Goal: Transaction & Acquisition: Purchase product/service

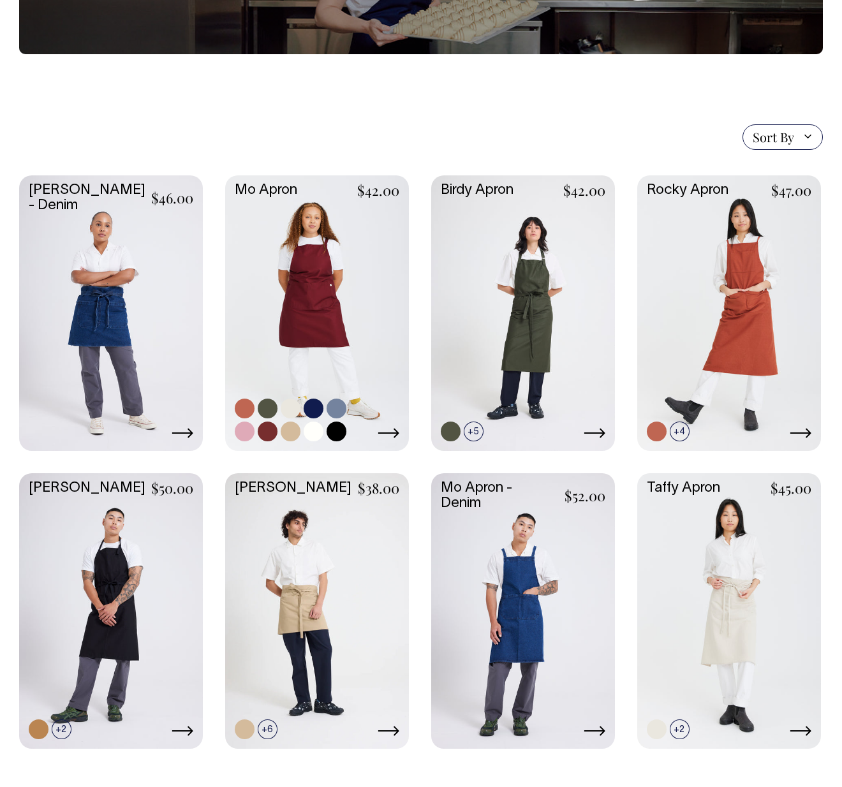
scroll to position [209, 0]
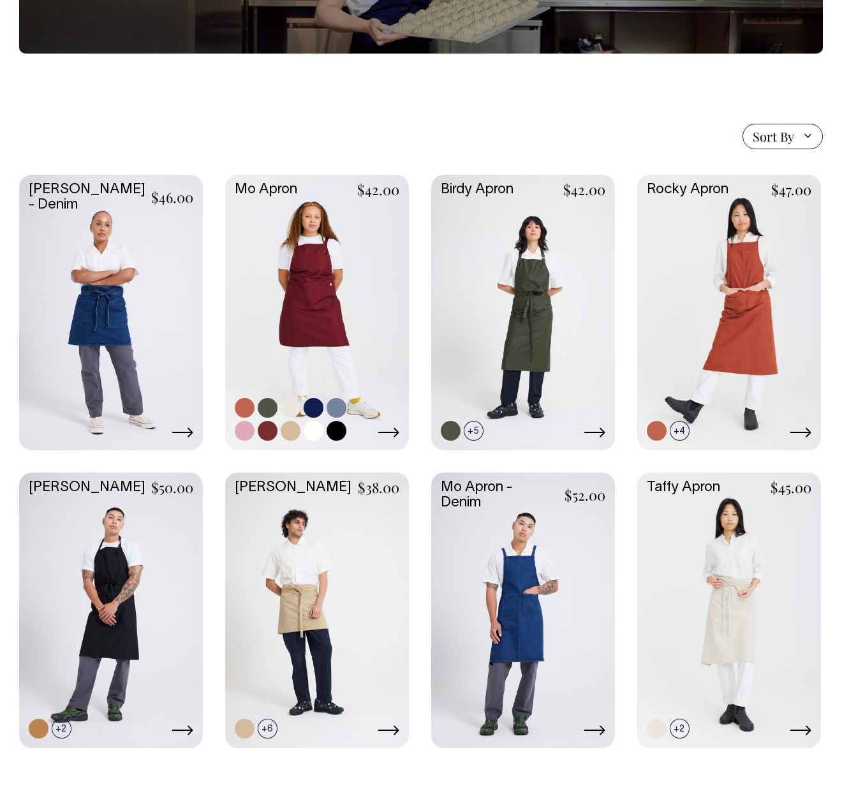
click at [323, 258] on link at bounding box center [317, 311] width 184 height 273
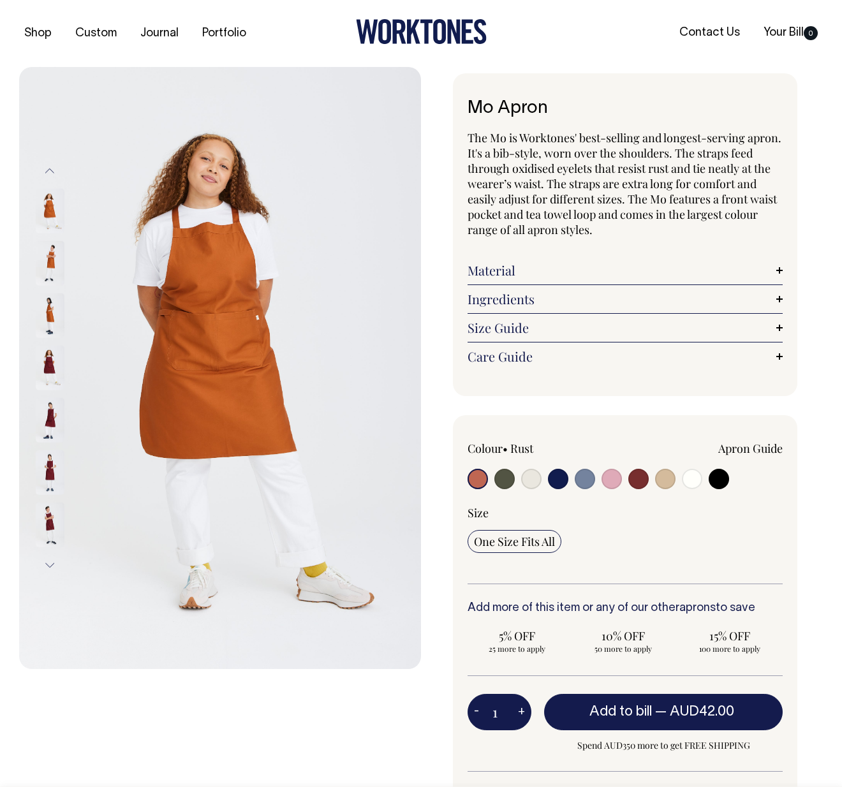
click at [499, 480] on input "radio" at bounding box center [504, 479] width 20 height 20
radio input "true"
select select "Olive"
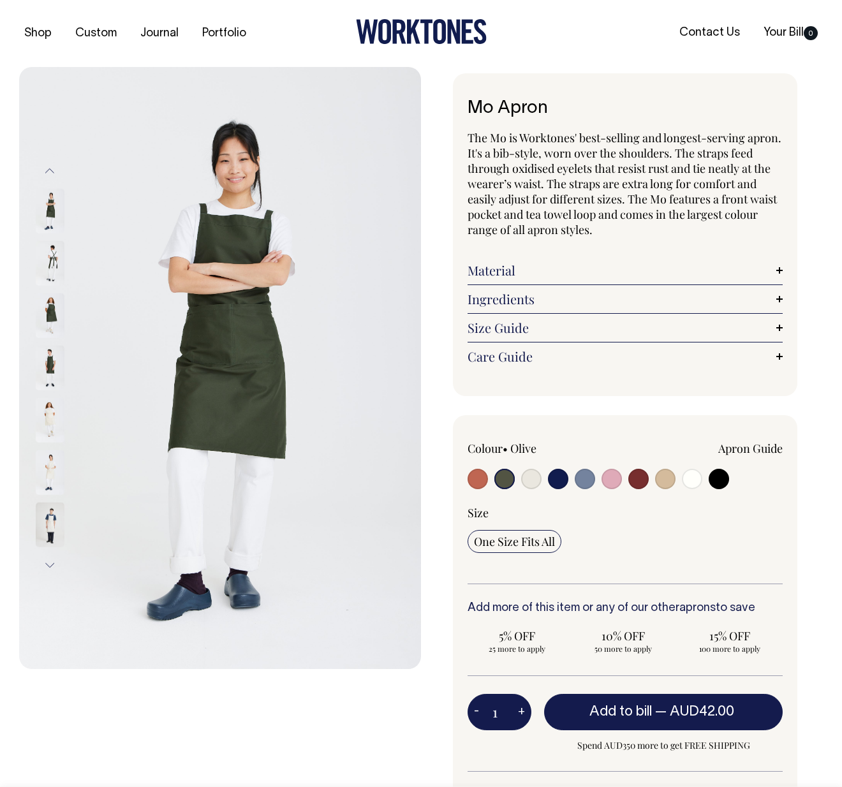
click at [528, 480] on input "radio" at bounding box center [531, 479] width 20 height 20
radio input "true"
select select "Natural"
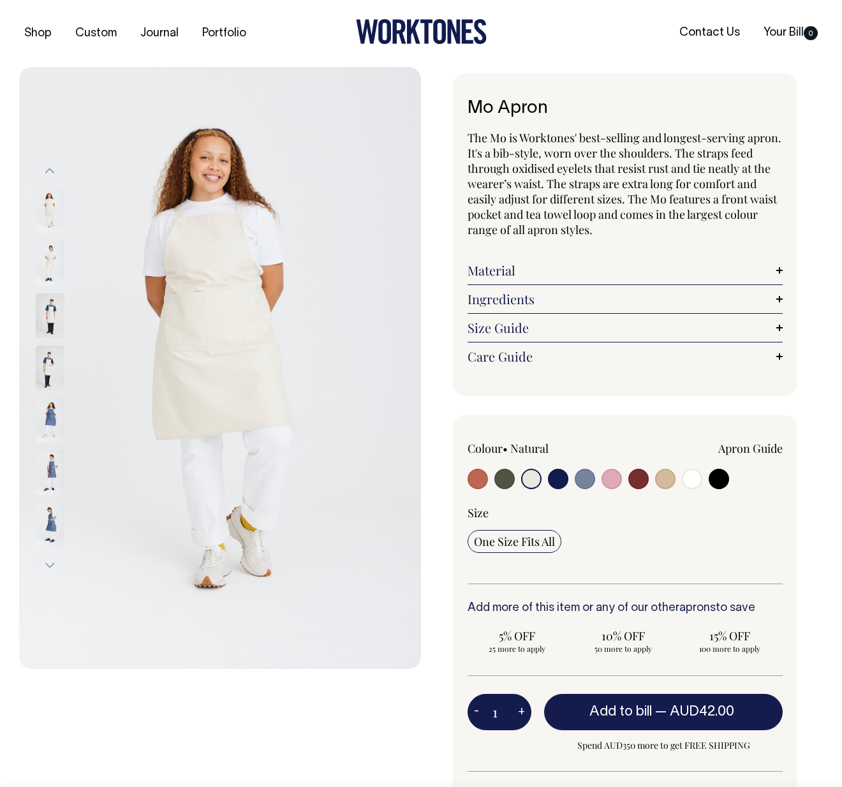
click at [562, 482] on input "radio" at bounding box center [558, 479] width 20 height 20
radio input "true"
select select "Dark Navy"
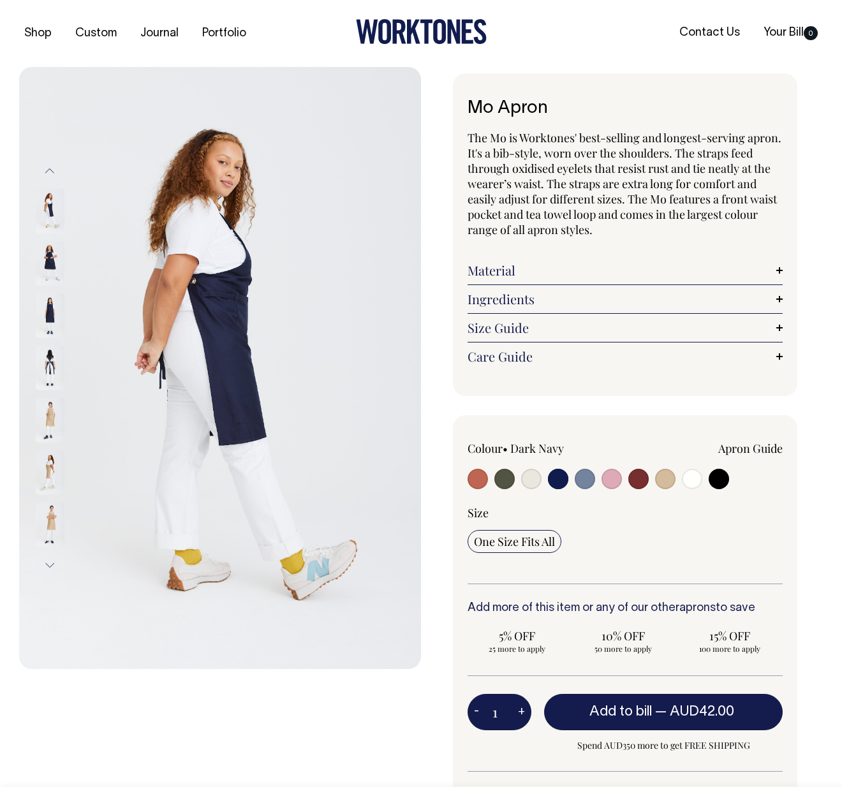
click at [580, 482] on input "radio" at bounding box center [585, 479] width 20 height 20
radio input "true"
select select "Blue/Grey"
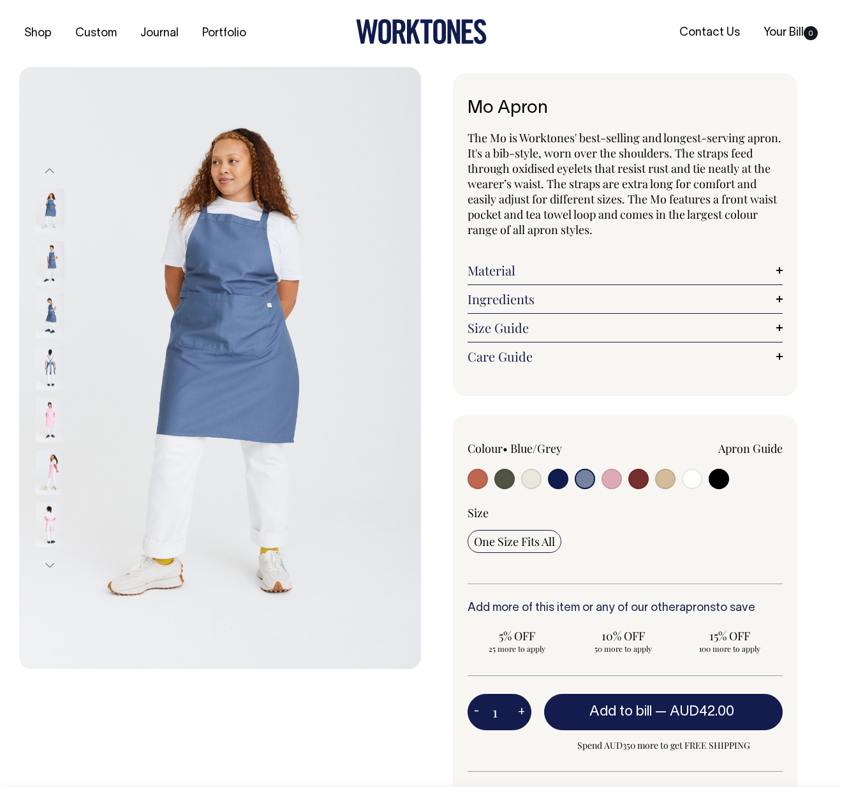
click at [624, 478] on div "Apron Guide" at bounding box center [688, 462] width 189 height 42
click at [607, 480] on input "radio" at bounding box center [612, 479] width 20 height 20
radio input "true"
select select "Pink"
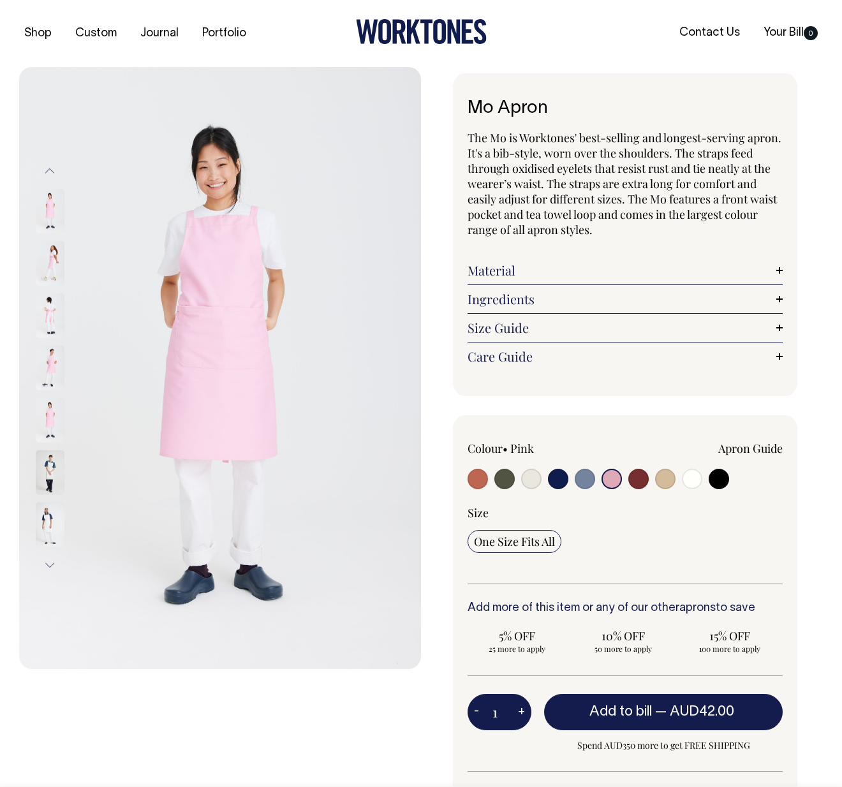
click at [644, 482] on input "radio" at bounding box center [638, 479] width 20 height 20
radio input "true"
select select "Burgundy"
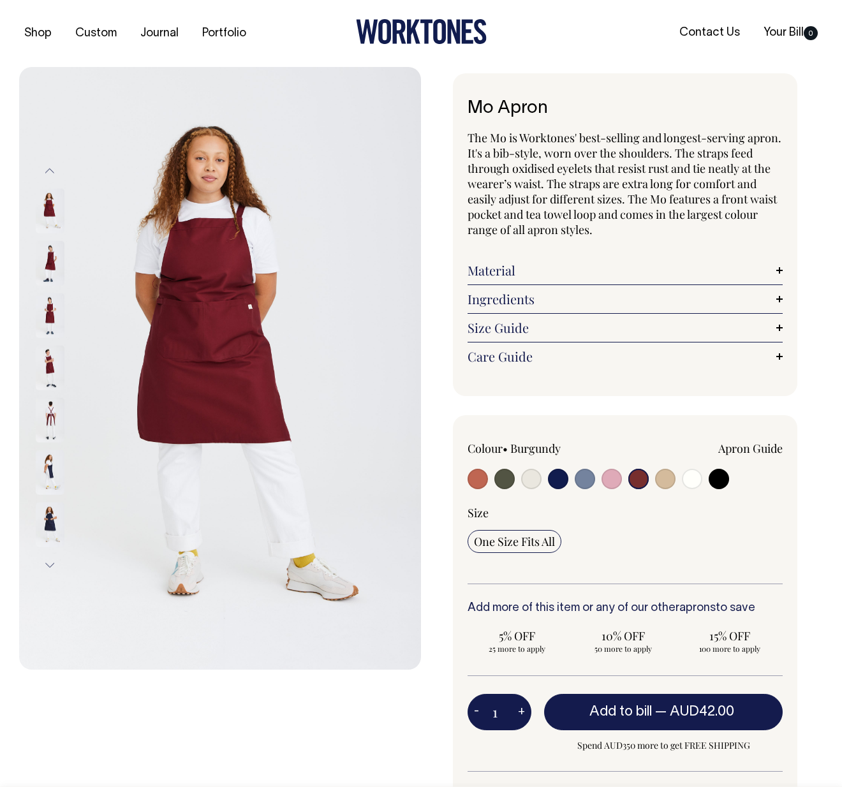
click at [552, 476] on input "radio" at bounding box center [558, 479] width 20 height 20
radio input "true"
select select "Dark Navy"
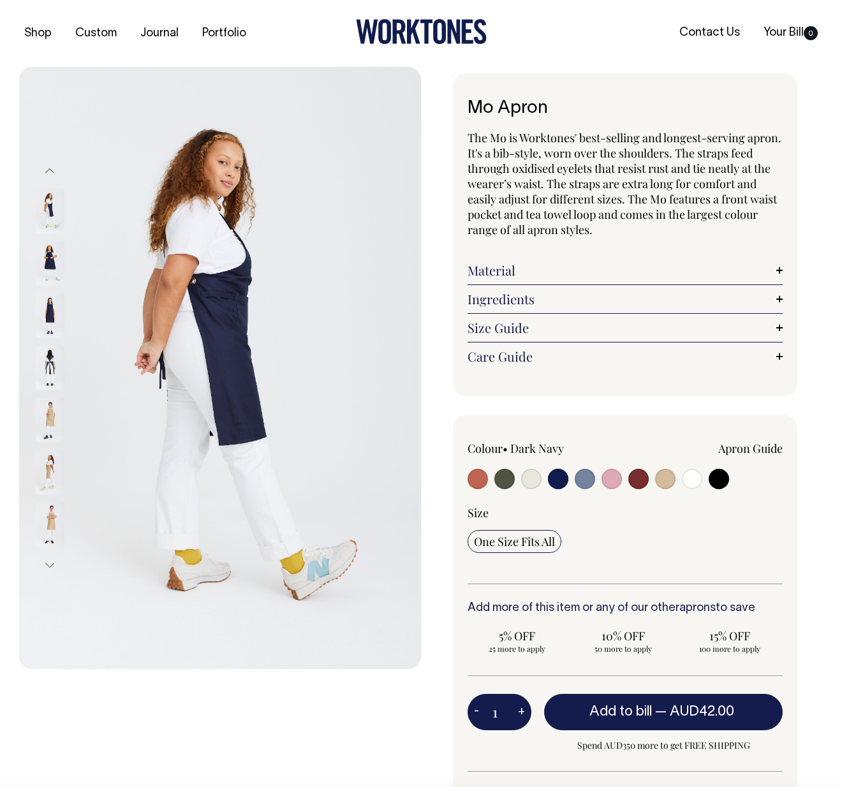
click at [612, 482] on input "radio" at bounding box center [612, 479] width 20 height 20
radio input "true"
select select "Pink"
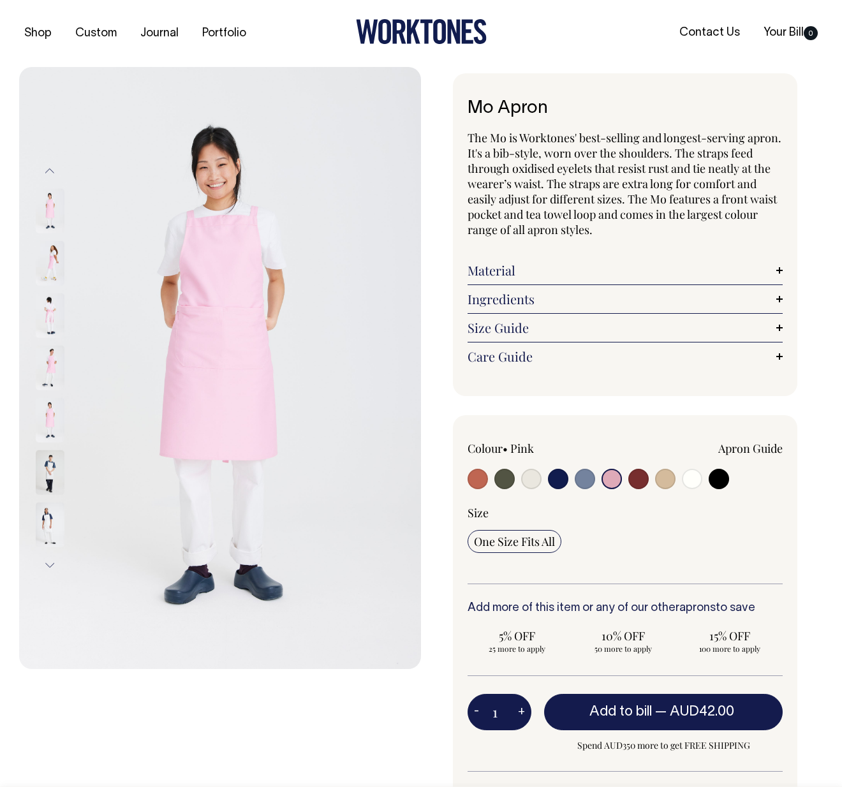
click at [589, 480] on input "radio" at bounding box center [585, 479] width 20 height 20
radio input "true"
select select "Blue/Grey"
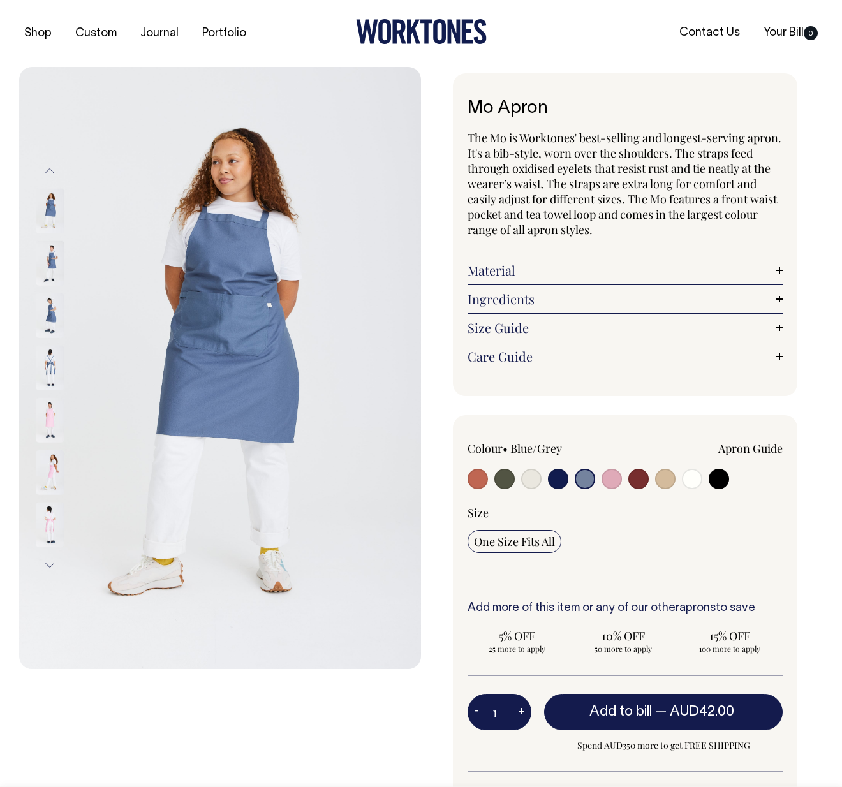
click at [669, 484] on input "radio" at bounding box center [665, 479] width 20 height 20
radio input "true"
select select "Khaki"
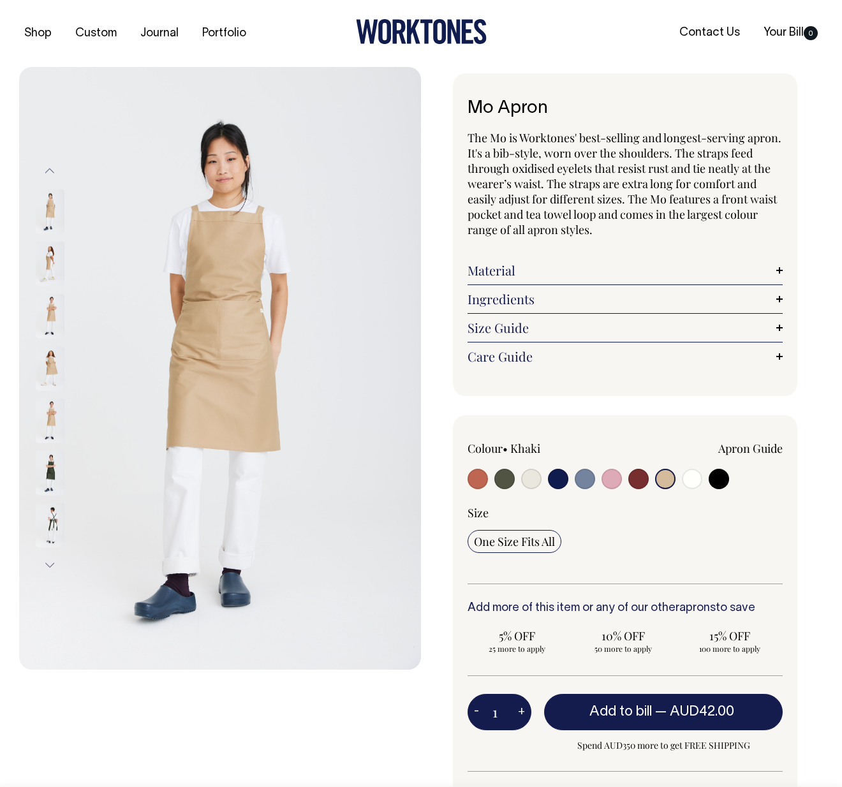
click at [694, 479] on input "radio" at bounding box center [692, 479] width 20 height 20
radio input "true"
select select "Off-White"
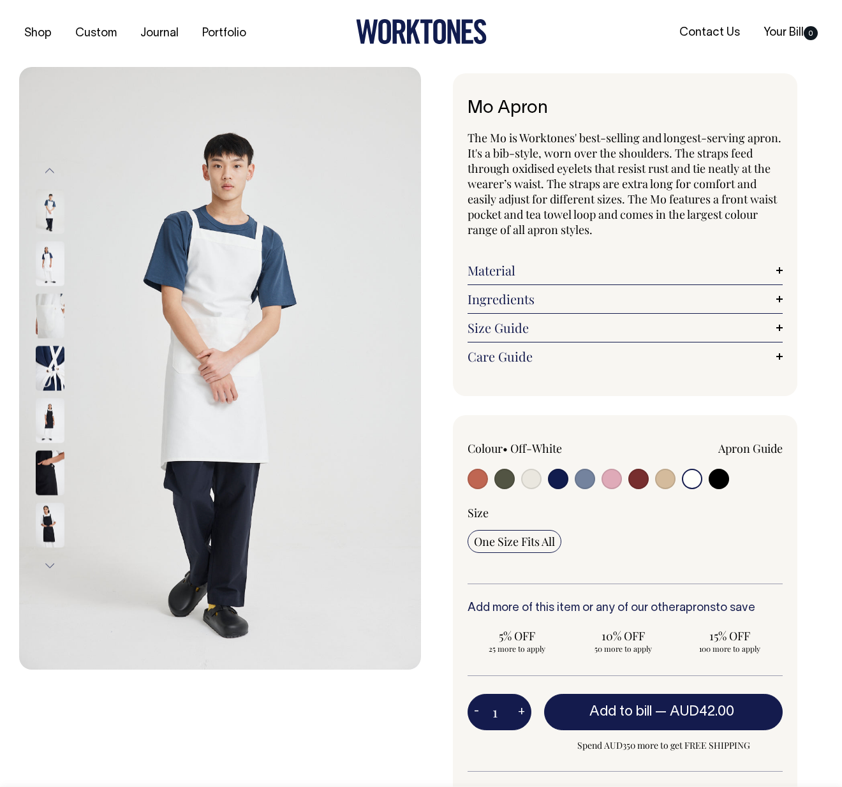
click at [674, 476] on input "radio" at bounding box center [665, 479] width 20 height 20
radio input "true"
select select "Khaki"
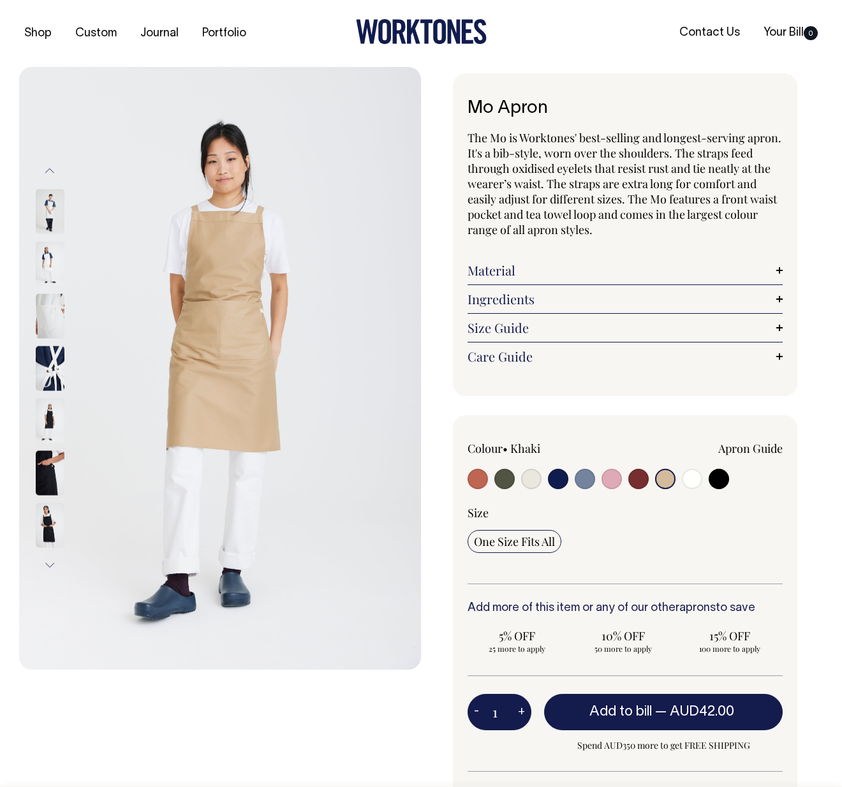
click at [636, 479] on input "radio" at bounding box center [638, 479] width 20 height 20
radio input "true"
select select "Burgundy"
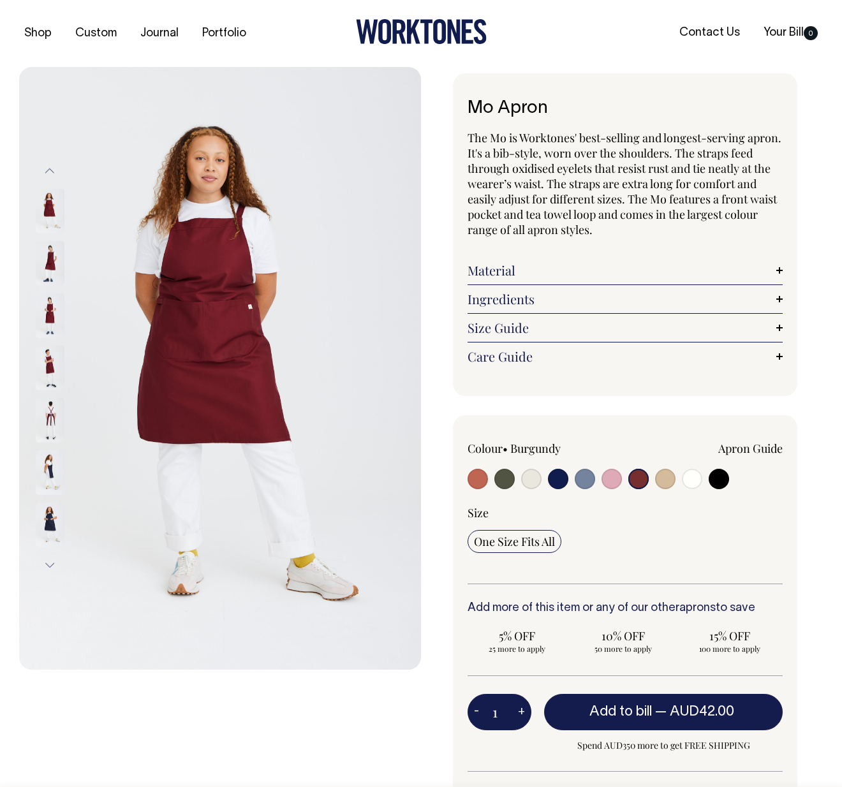
click at [548, 479] on input "radio" at bounding box center [558, 479] width 20 height 20
radio input "true"
select select "Dark Navy"
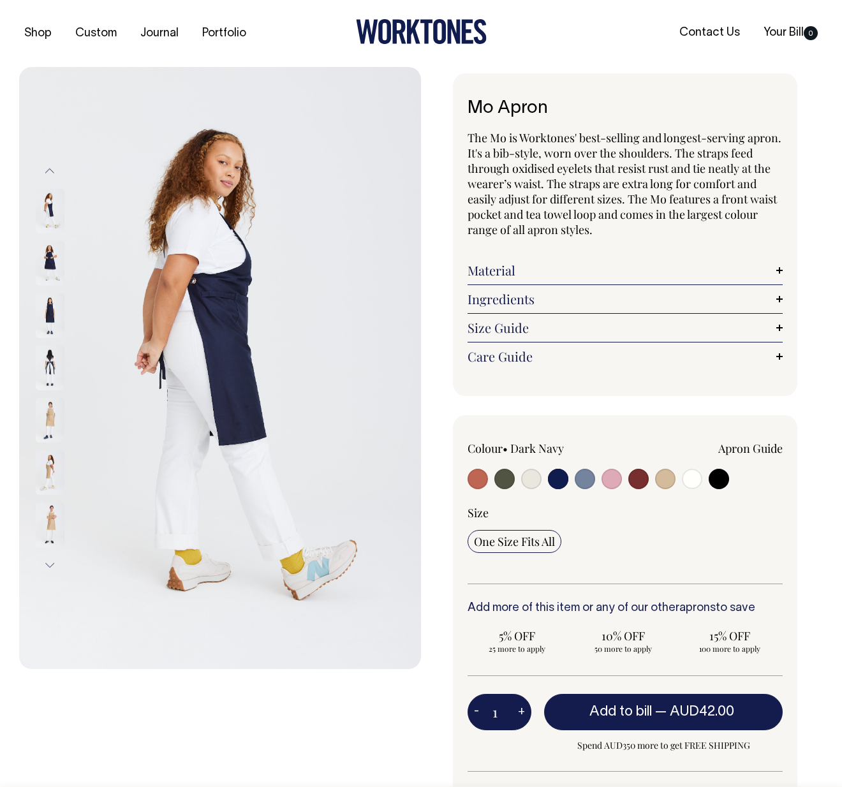
click at [635, 478] on input "radio" at bounding box center [638, 479] width 20 height 20
radio input "true"
select select "Burgundy"
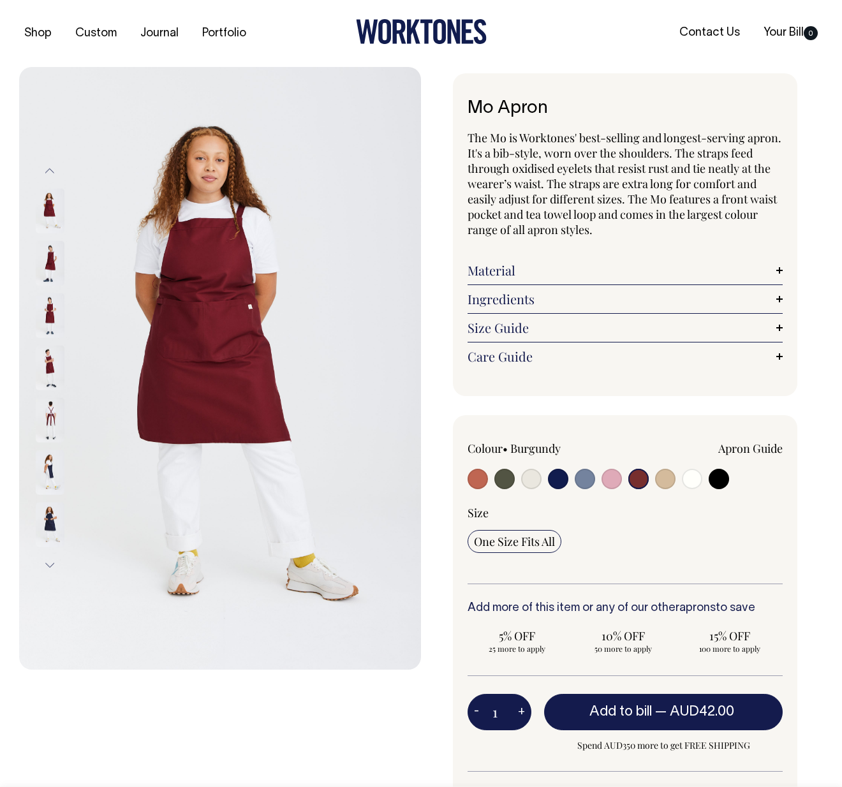
click at [558, 482] on input "radio" at bounding box center [558, 479] width 20 height 20
radio input "true"
select select "Dark Navy"
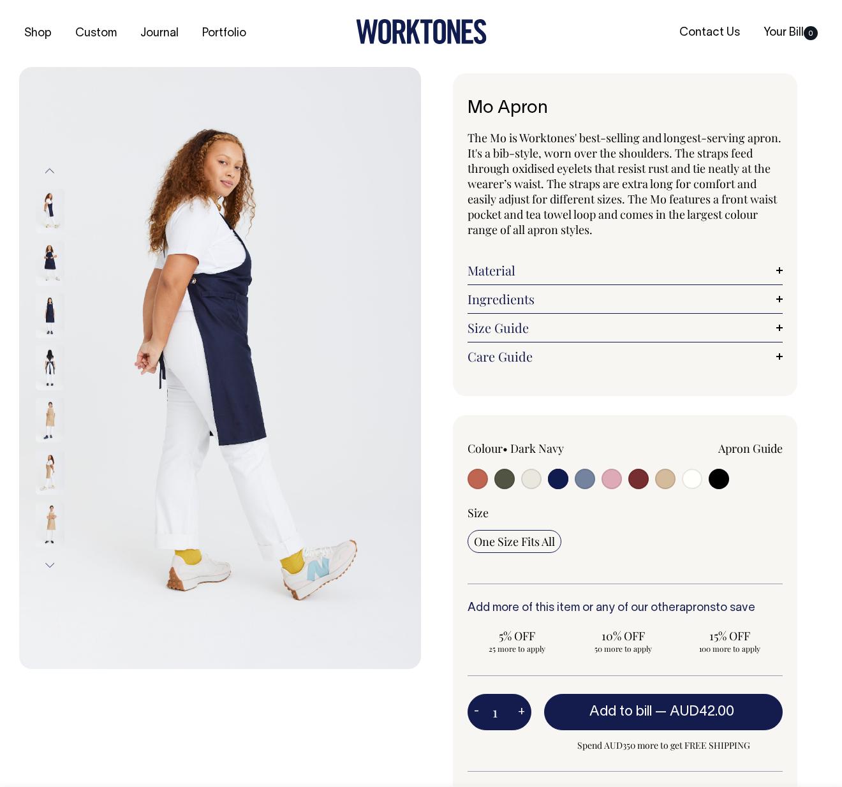
click at [512, 482] on input "radio" at bounding box center [504, 479] width 20 height 20
radio input "true"
select select "Olive"
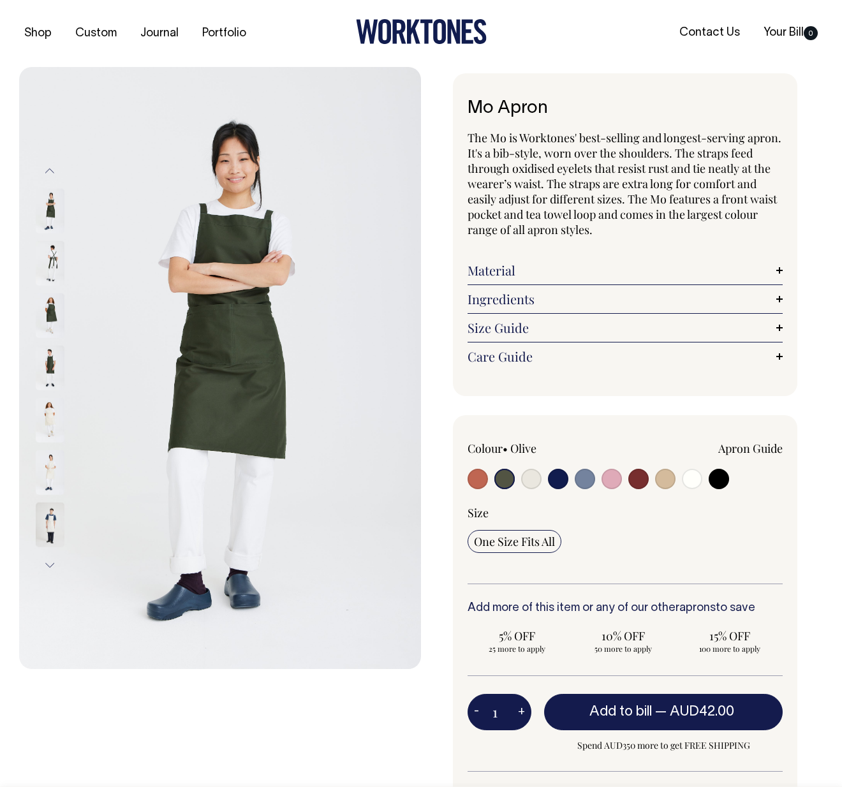
click at [647, 479] on input "radio" at bounding box center [638, 479] width 20 height 20
radio input "true"
select select "Burgundy"
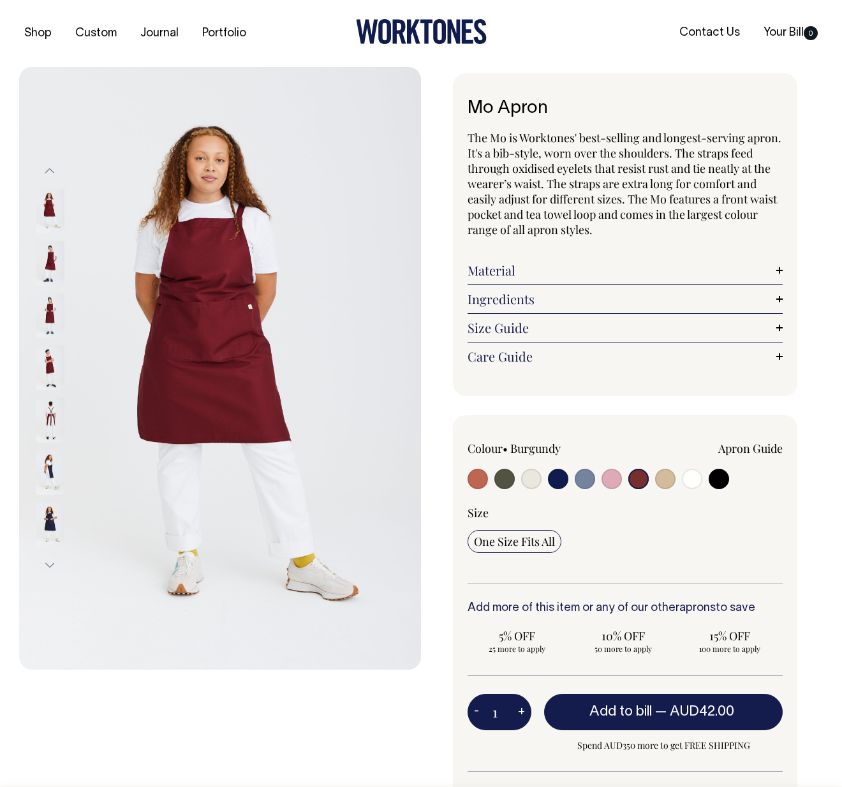
click at [665, 482] on input "radio" at bounding box center [665, 479] width 20 height 20
radio input "true"
select select "Khaki"
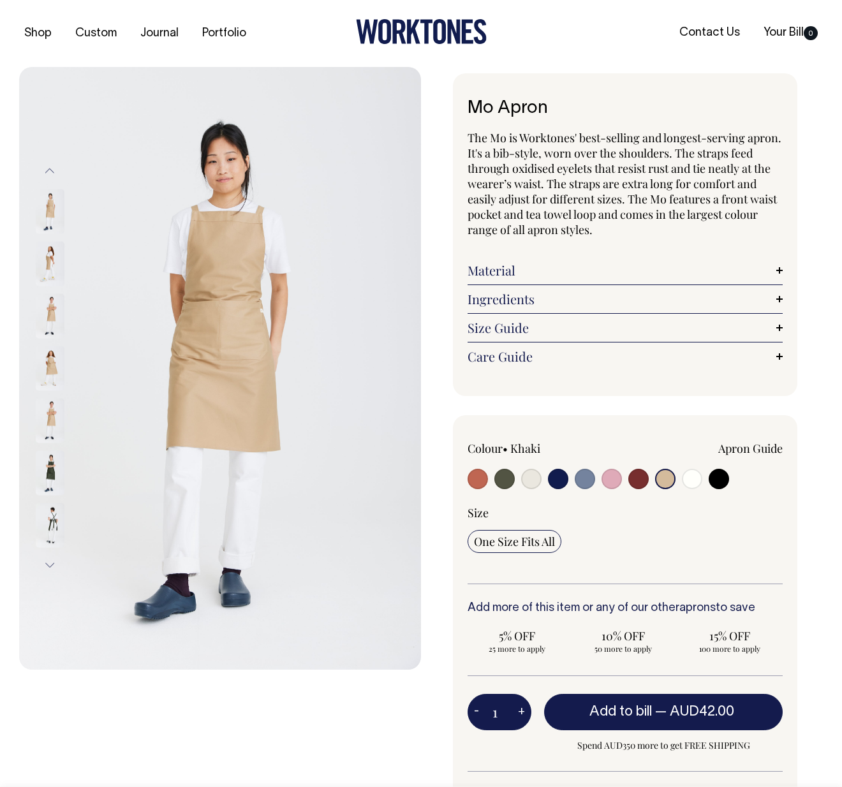
click at [647, 480] on input "radio" at bounding box center [638, 479] width 20 height 20
radio input "true"
select select "Burgundy"
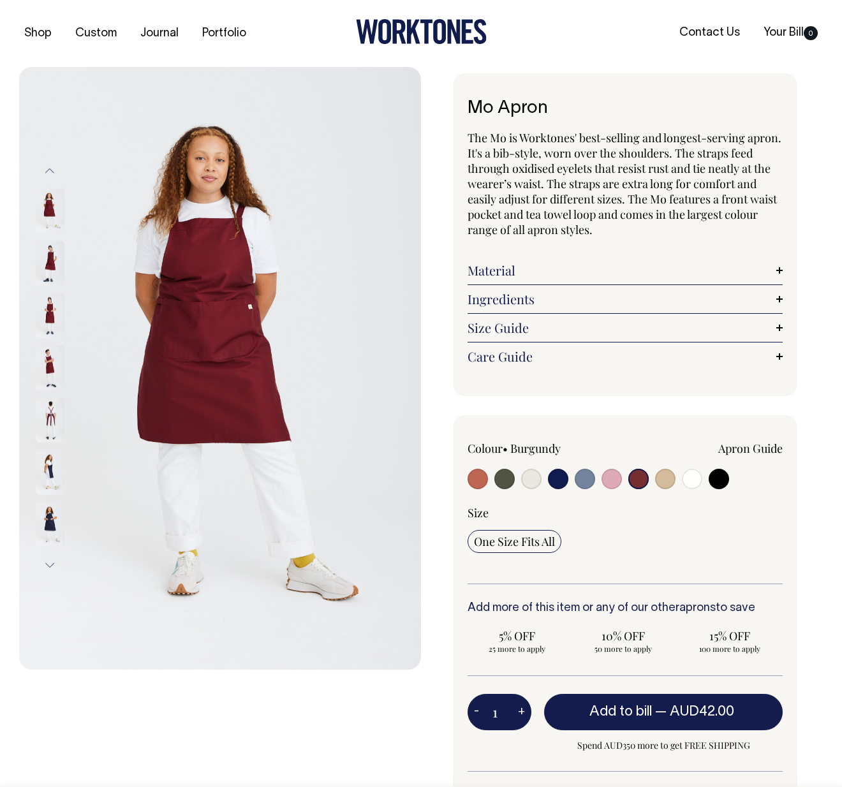
click at [565, 480] on input "radio" at bounding box center [558, 479] width 20 height 20
radio input "true"
select select "Dark Navy"
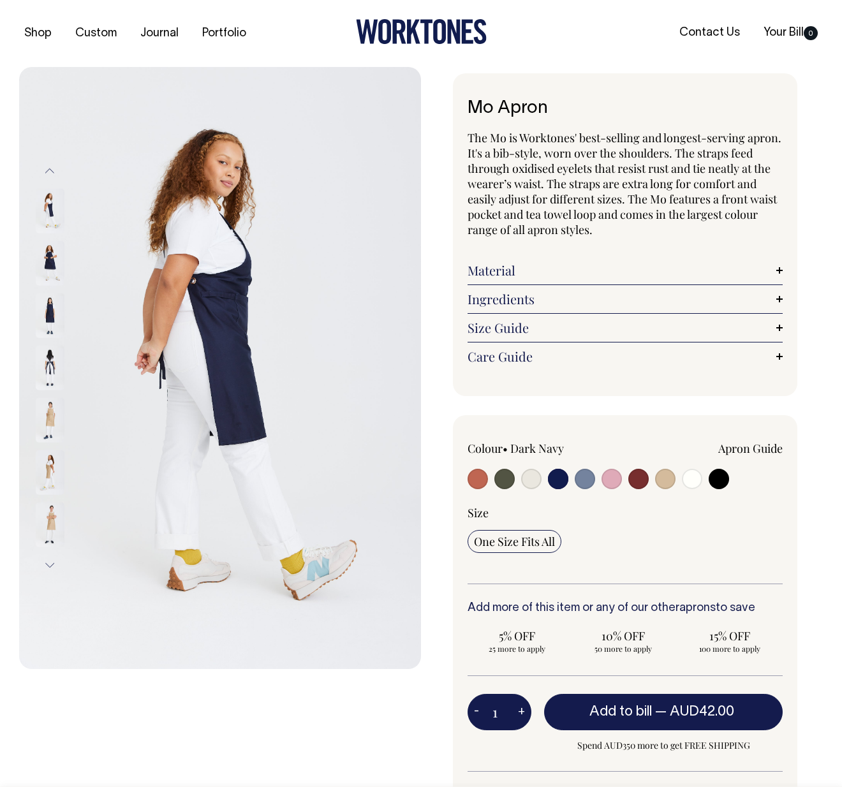
click at [469, 475] on input "radio" at bounding box center [478, 479] width 20 height 20
radio input "true"
select select "Rust"
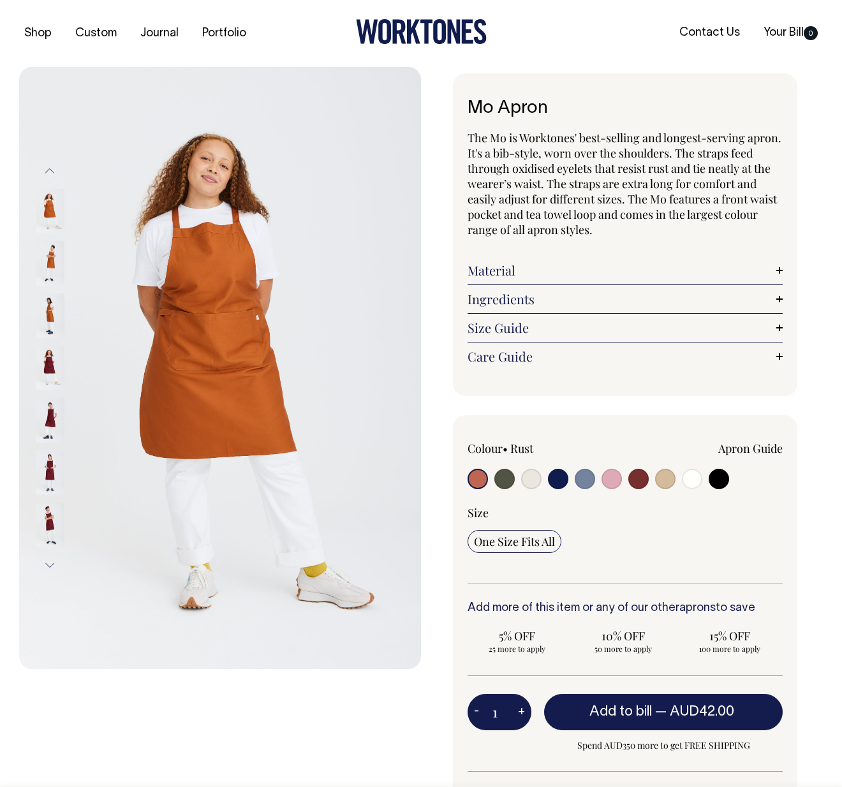
click at [506, 479] on input "radio" at bounding box center [504, 479] width 20 height 20
radio input "true"
select select "Olive"
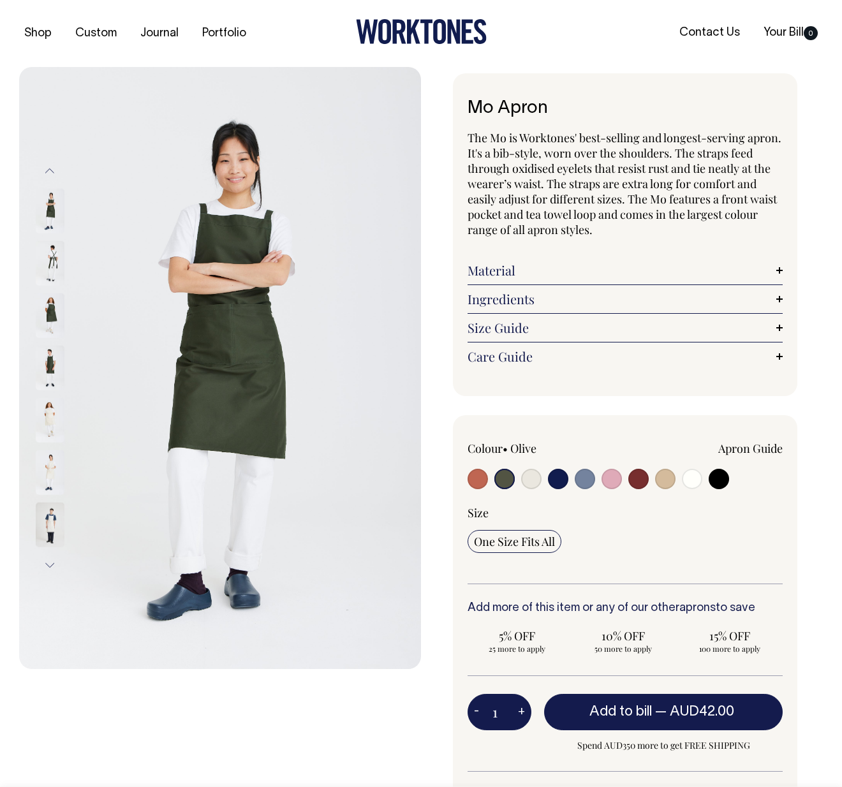
click at [528, 479] on input "radio" at bounding box center [531, 479] width 20 height 20
radio input "true"
select select "Natural"
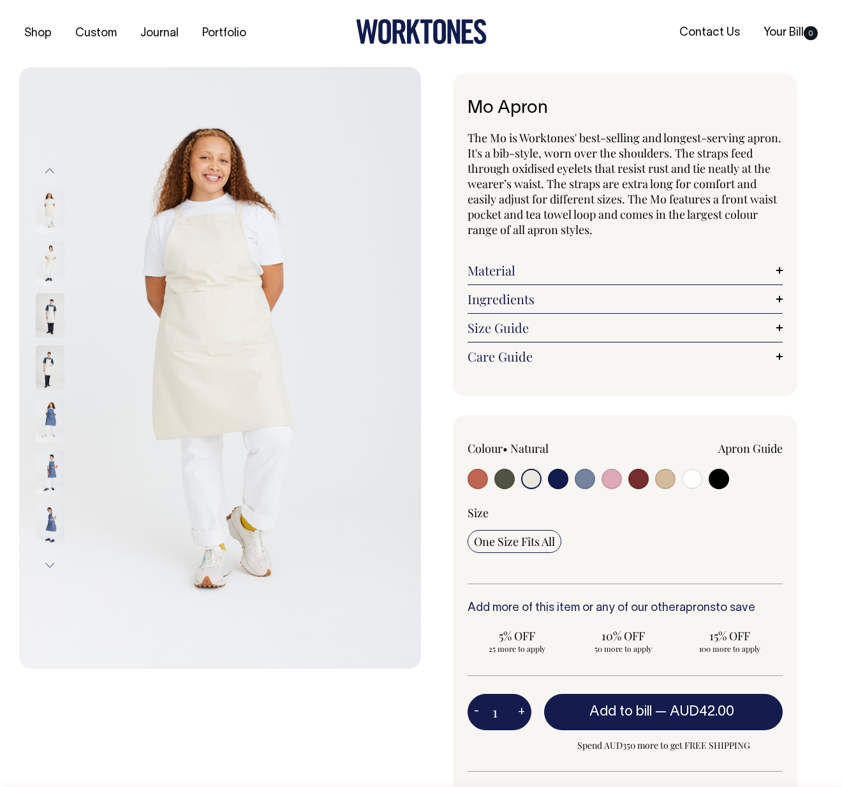
click at [557, 482] on input "radio" at bounding box center [558, 479] width 20 height 20
radio input "true"
select select "Dark Navy"
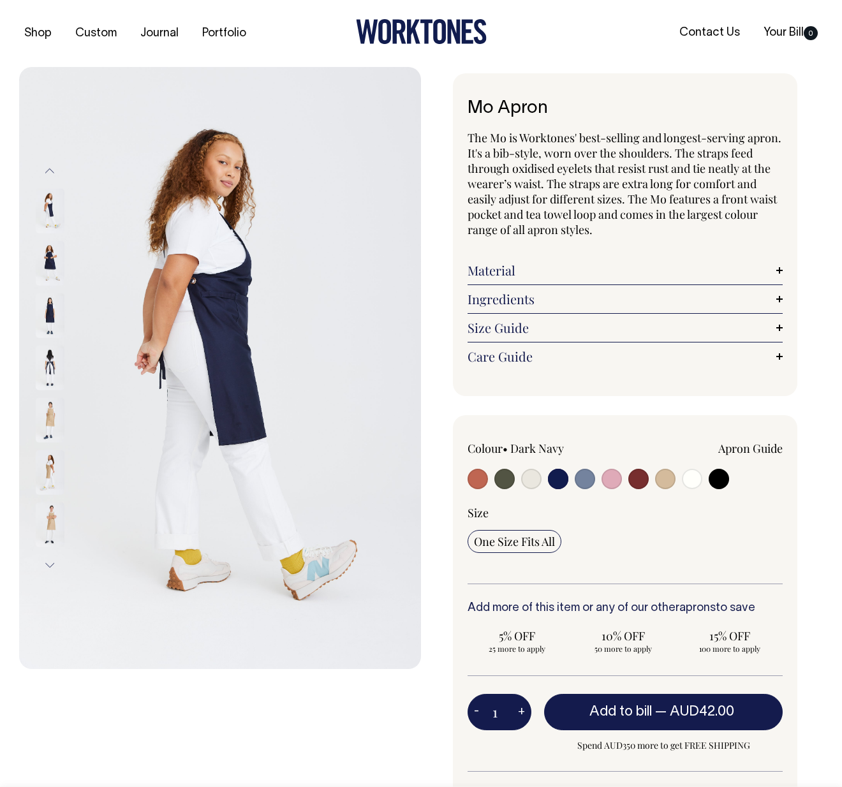
click at [577, 484] on input "radio" at bounding box center [585, 479] width 20 height 20
radio input "true"
select select "Blue/Grey"
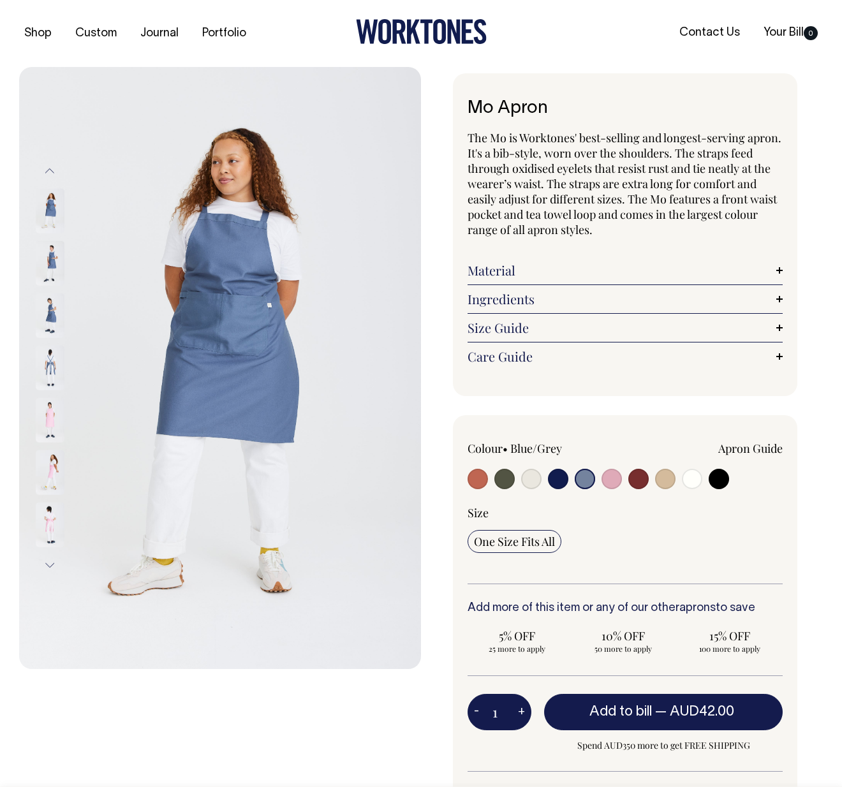
click at [609, 482] on input "radio" at bounding box center [612, 479] width 20 height 20
radio input "true"
select select "Pink"
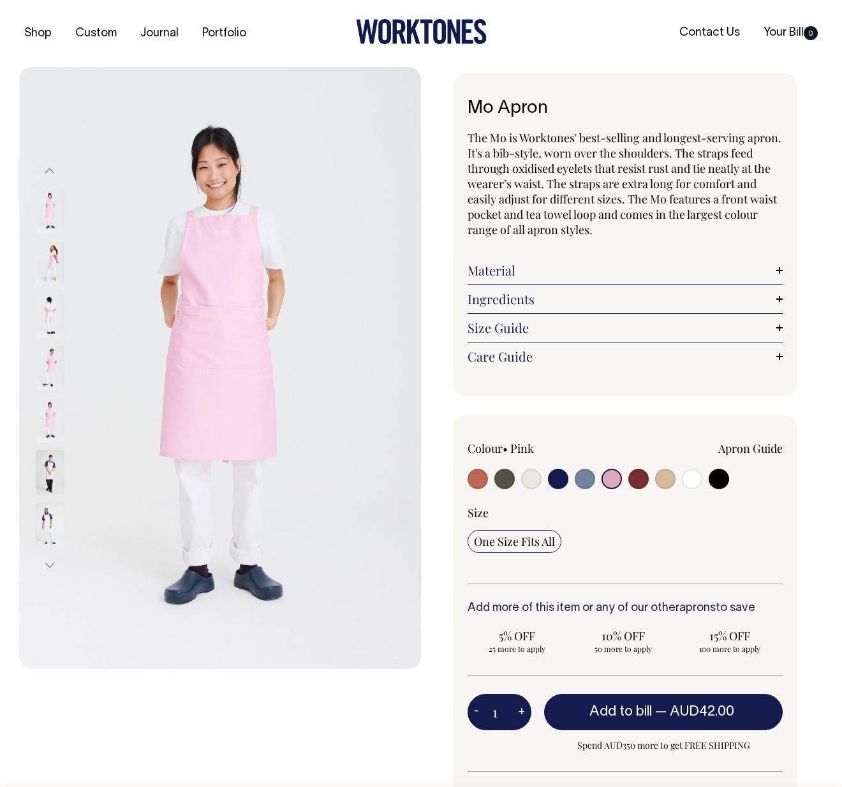
click at [637, 485] on input "radio" at bounding box center [638, 479] width 20 height 20
radio input "true"
select select "Burgundy"
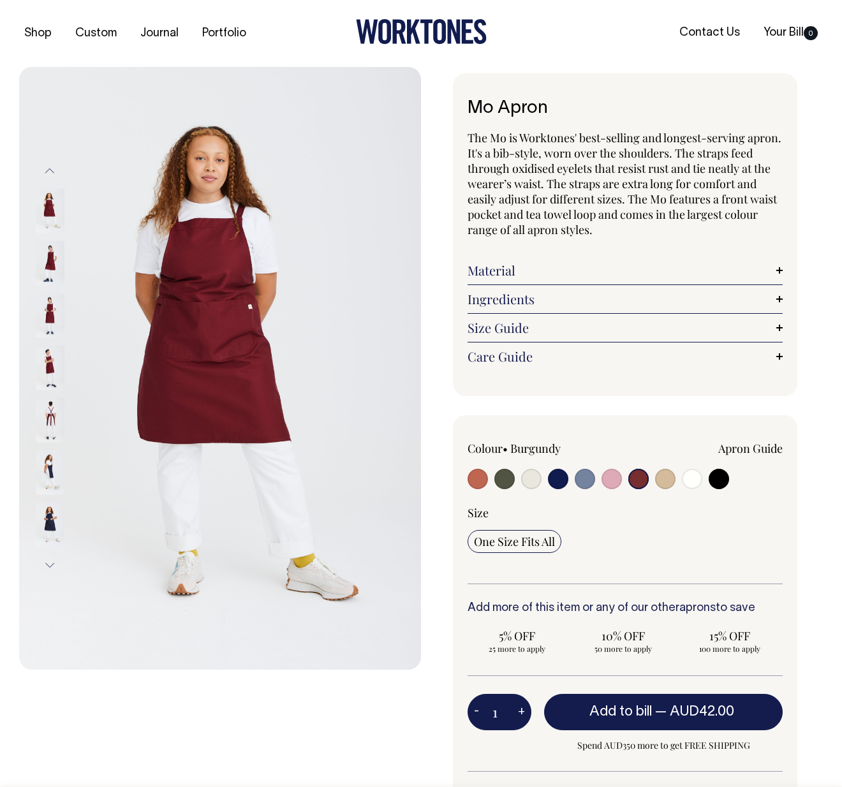
click at [669, 486] on input "radio" at bounding box center [665, 479] width 20 height 20
radio input "true"
select select "Khaki"
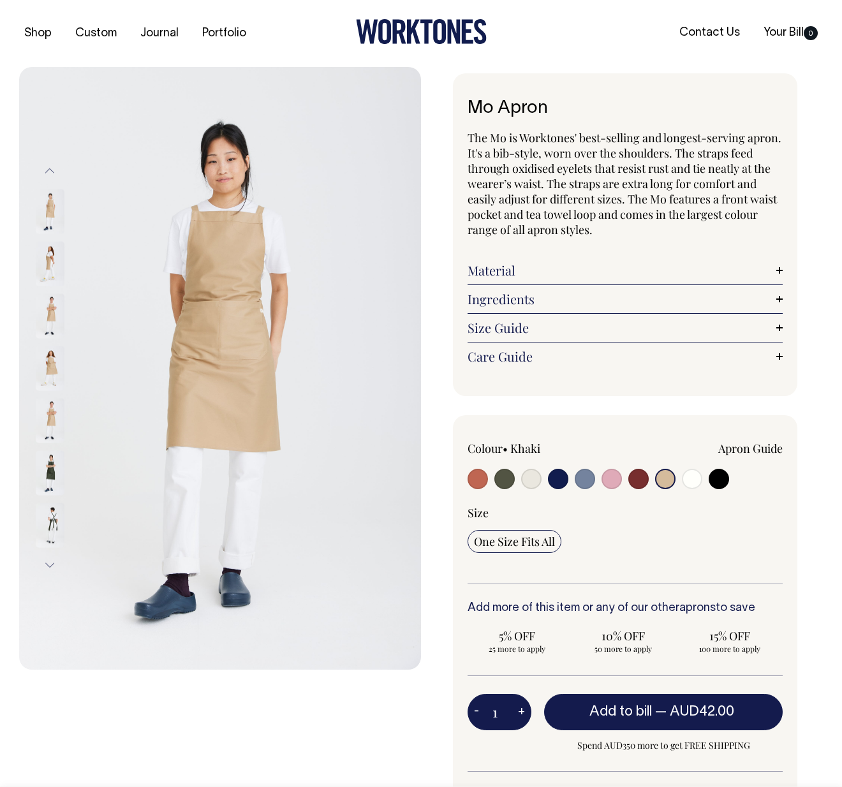
click at [690, 480] on input "radio" at bounding box center [692, 479] width 20 height 20
radio input "true"
select select "Off-White"
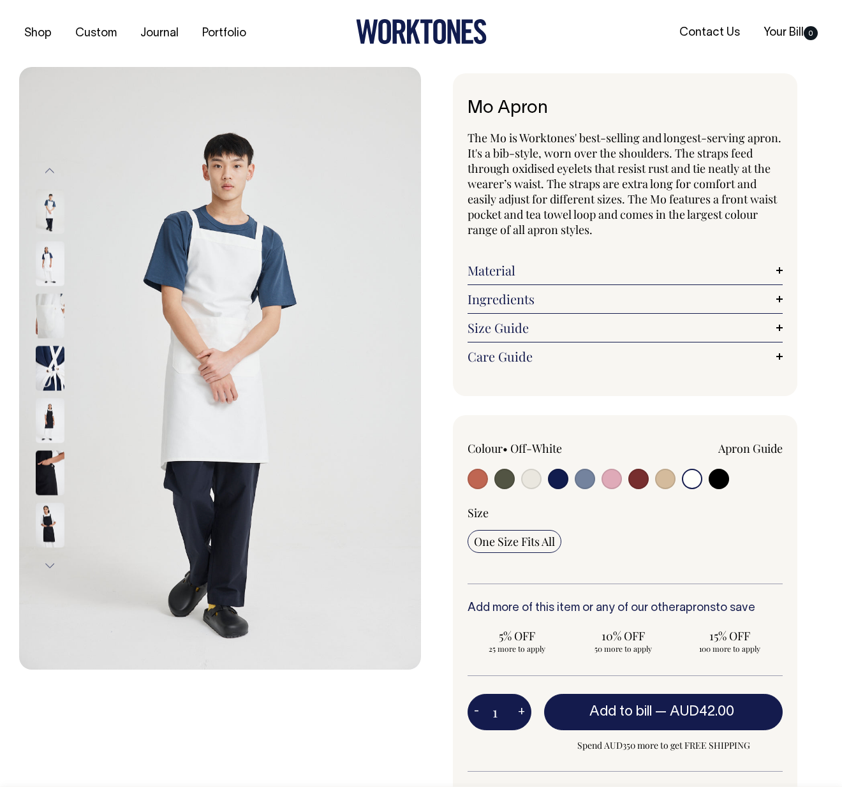
click at [716, 478] on input "radio" at bounding box center [719, 479] width 20 height 20
radio input "true"
select select "Black"
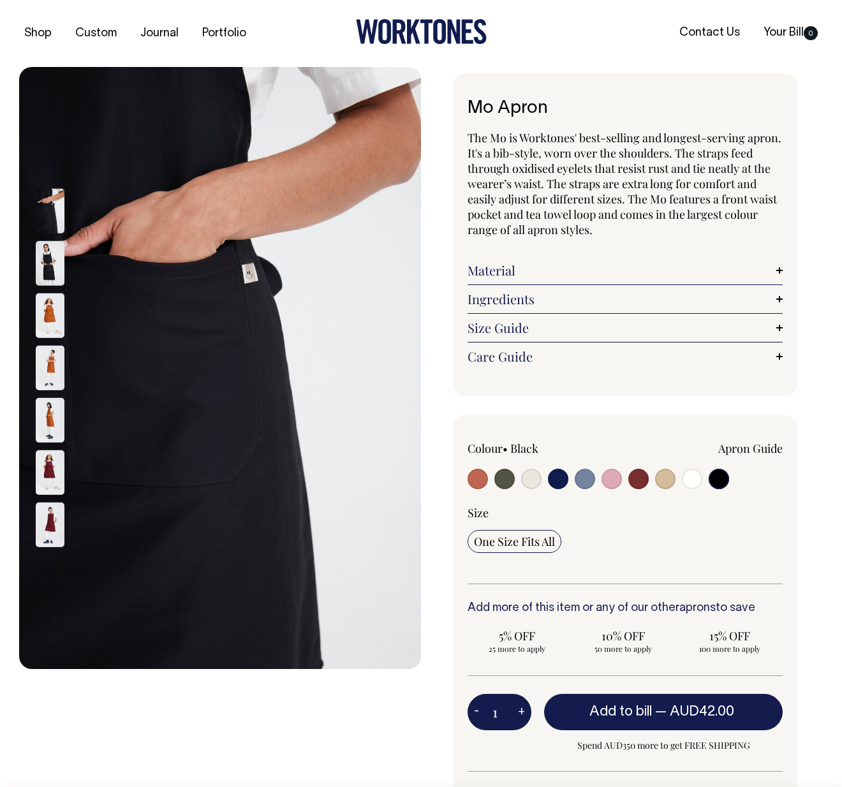
click at [555, 474] on input "radio" at bounding box center [558, 479] width 20 height 20
radio input "true"
select select "Dark Navy"
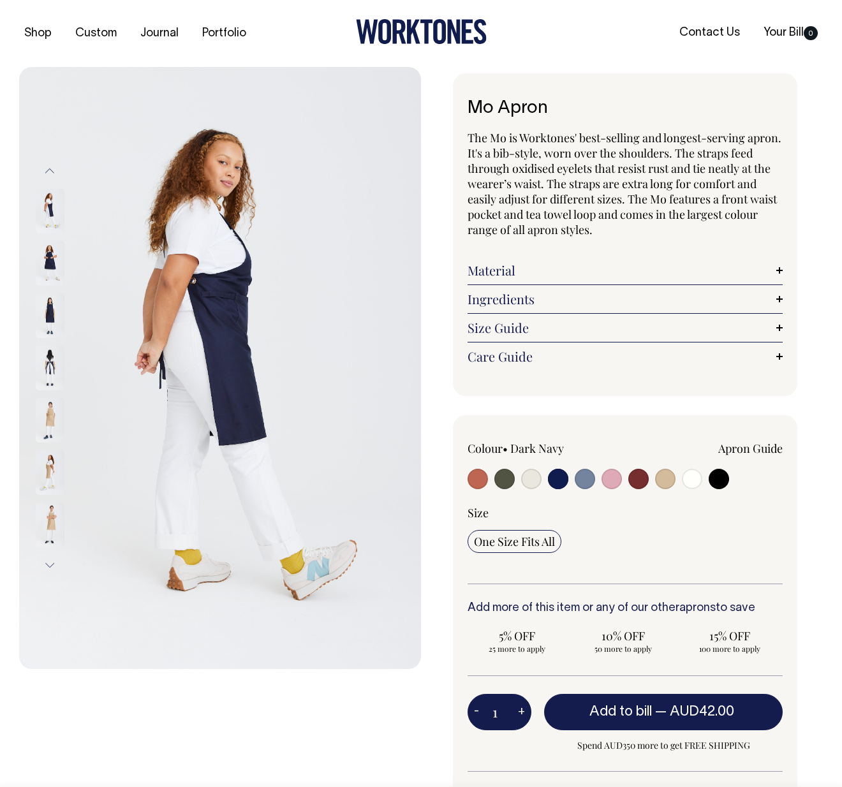
click at [646, 476] on input "radio" at bounding box center [638, 479] width 20 height 20
radio input "true"
select select "Burgundy"
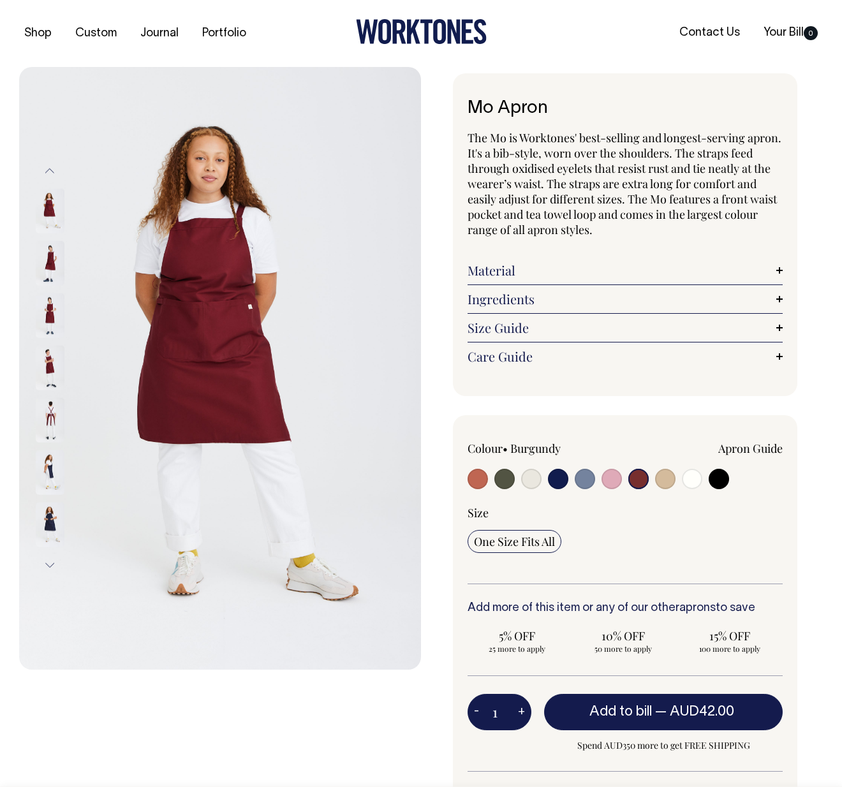
click at [559, 480] on input "radio" at bounding box center [558, 479] width 20 height 20
radio input "true"
select select "Dark Navy"
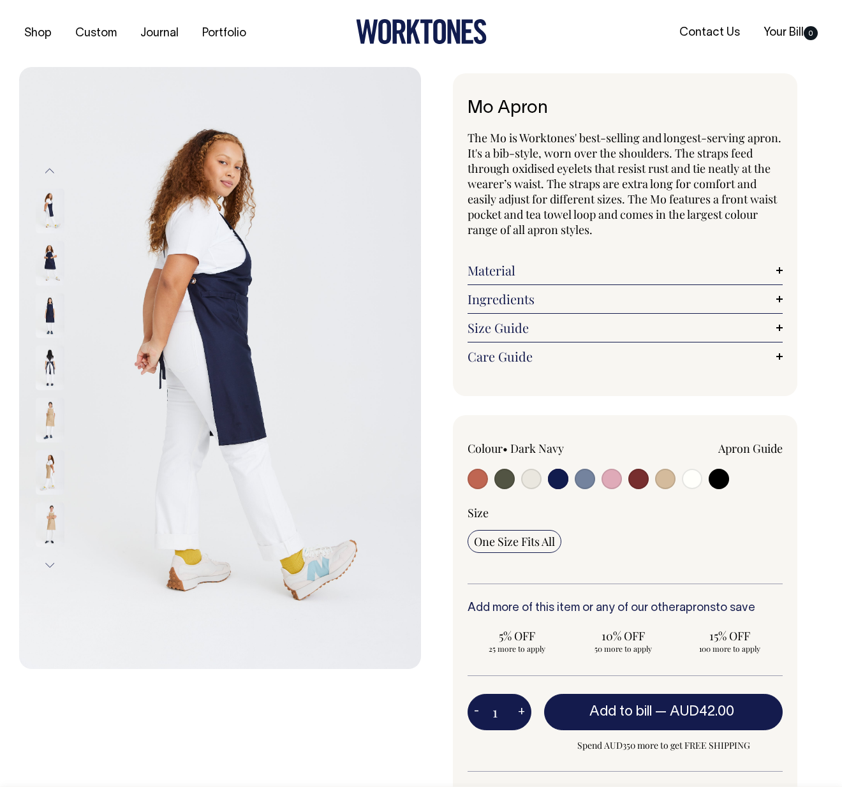
click at [526, 711] on button "+" at bounding box center [522, 713] width 20 height 26
type input "2"
click at [526, 711] on button "+" at bounding box center [522, 713] width 20 height 26
type input "3"
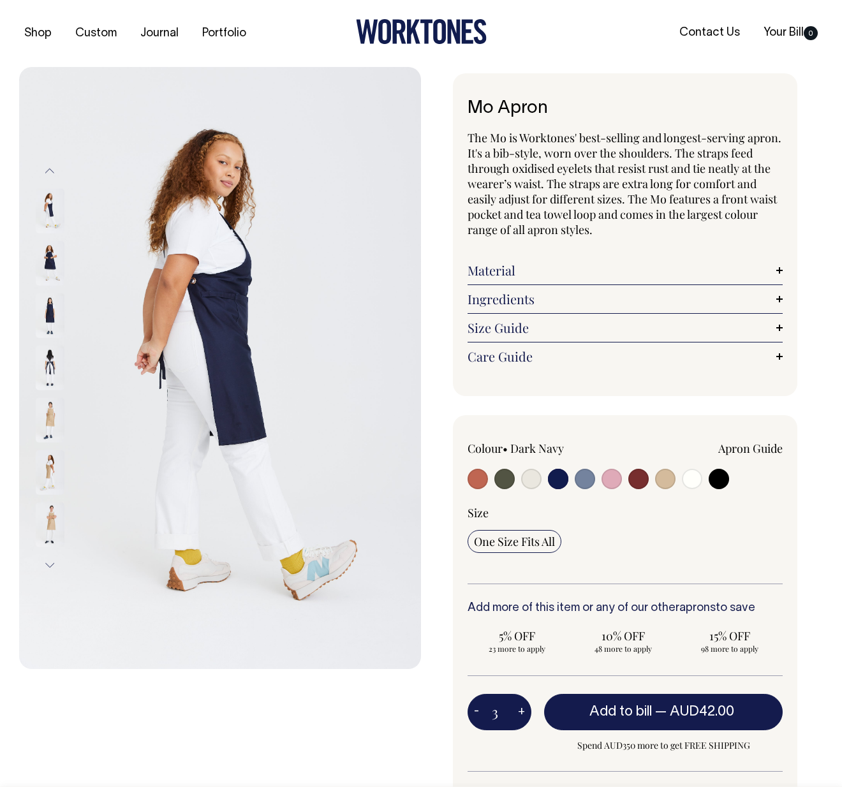
type input "3"
click at [526, 711] on button "+" at bounding box center [522, 713] width 20 height 26
type input "4"
click at [526, 711] on button "+" at bounding box center [522, 713] width 20 height 26
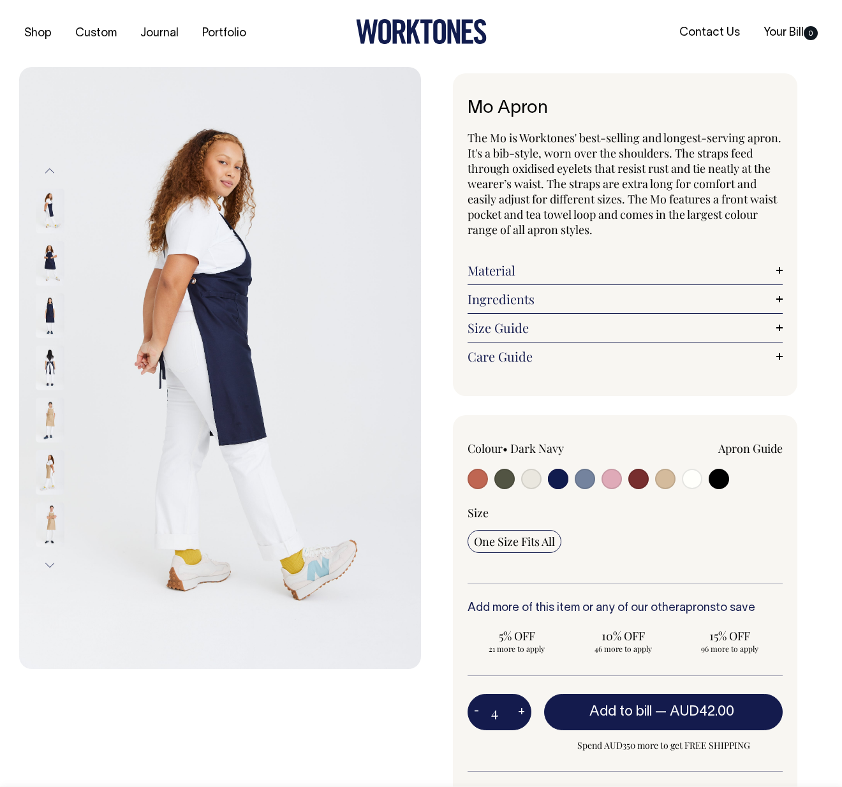
type input "5"
click at [526, 711] on button "+" at bounding box center [522, 713] width 20 height 26
type input "6"
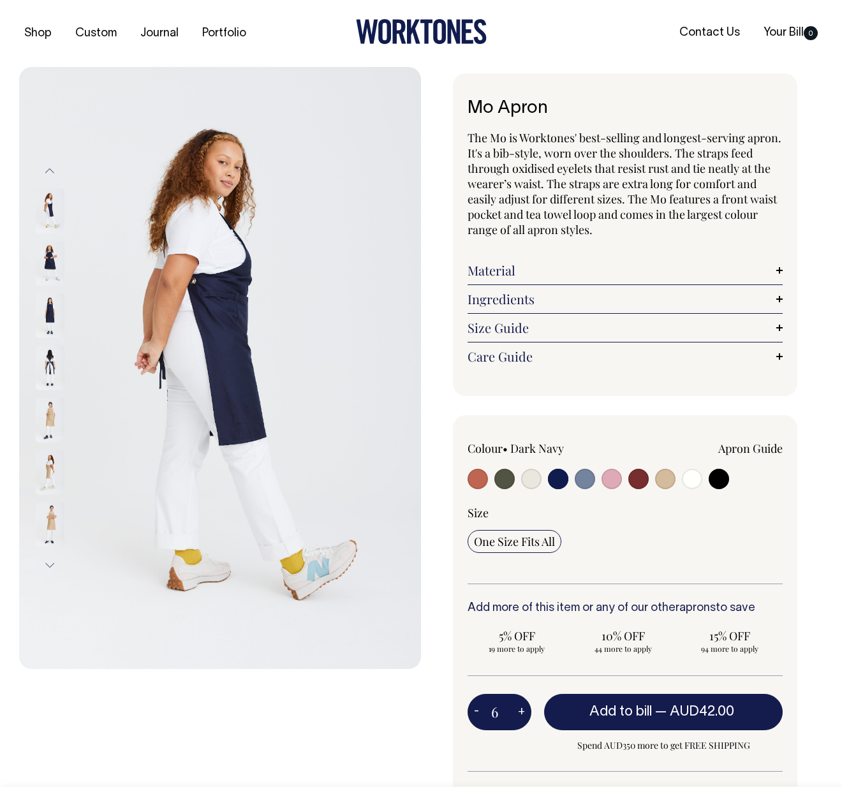
click at [526, 711] on button "+" at bounding box center [522, 713] width 20 height 26
type input "7"
click at [526, 711] on button "+" at bounding box center [522, 713] width 20 height 26
type input "8"
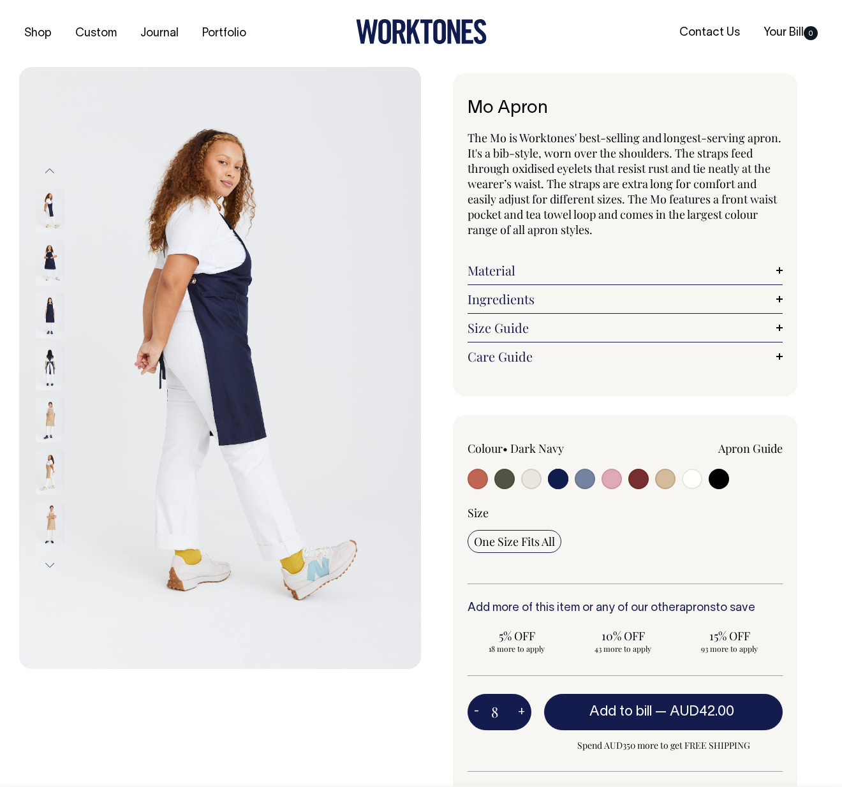
type input "8"
click at [526, 711] on button "+" at bounding box center [522, 713] width 20 height 26
type input "9"
click at [526, 711] on button "+" at bounding box center [522, 713] width 20 height 26
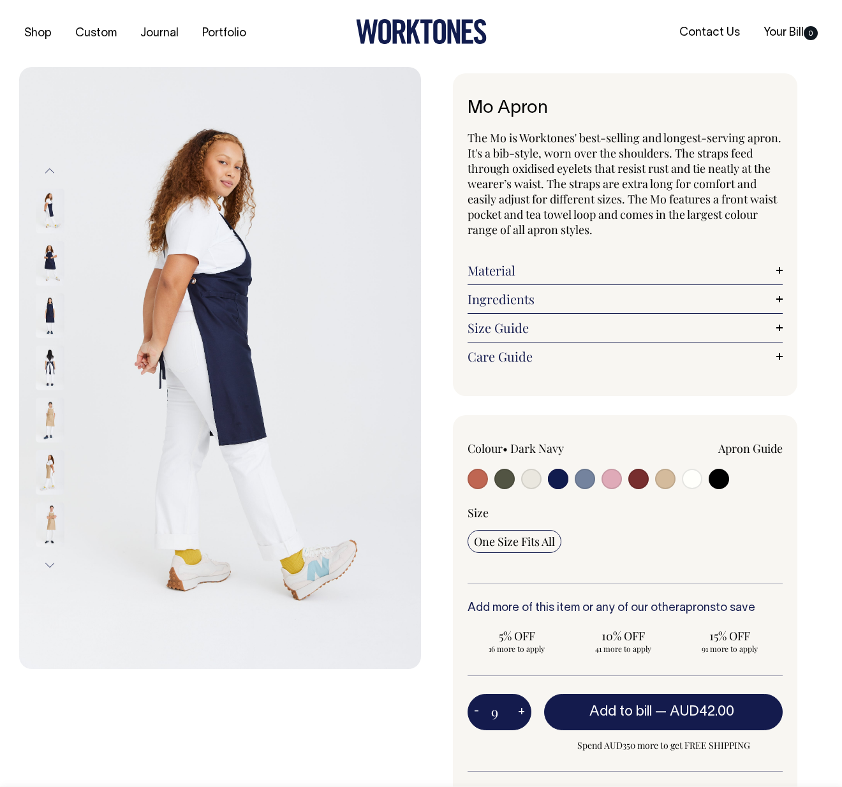
type input "10"
click at [526, 711] on button "+" at bounding box center [522, 713] width 20 height 26
type input "11"
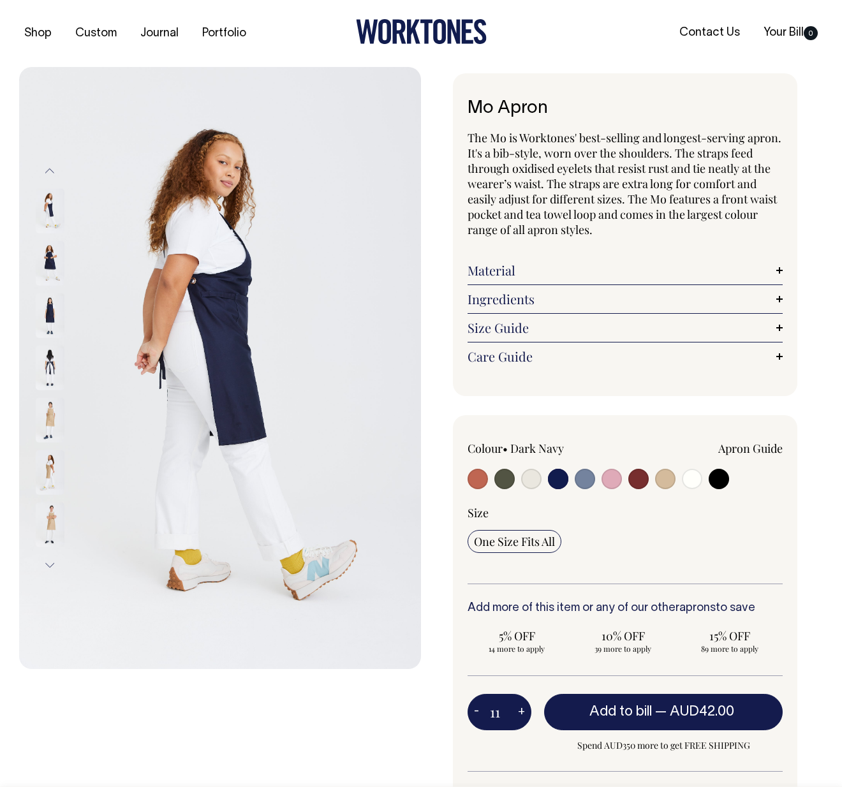
drag, startPoint x: 478, startPoint y: 714, endPoint x: 557, endPoint y: 729, distance: 79.8
click at [478, 714] on button "-" at bounding box center [477, 713] width 18 height 26
type input "10"
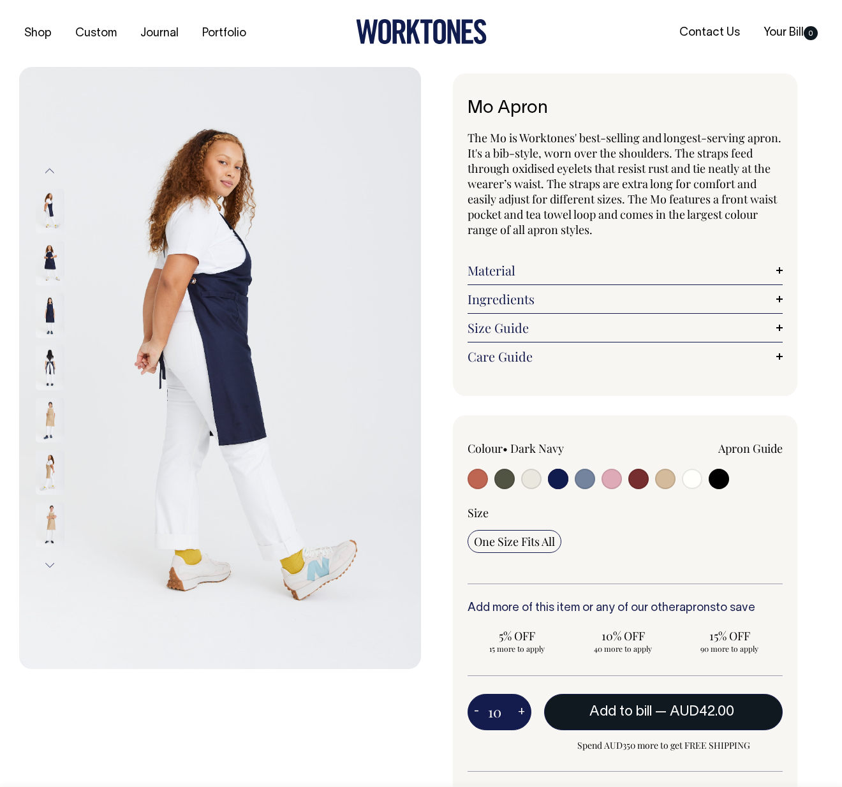
click at [645, 720] on button "Add to bill — AUD42.00" at bounding box center [663, 712] width 239 height 36
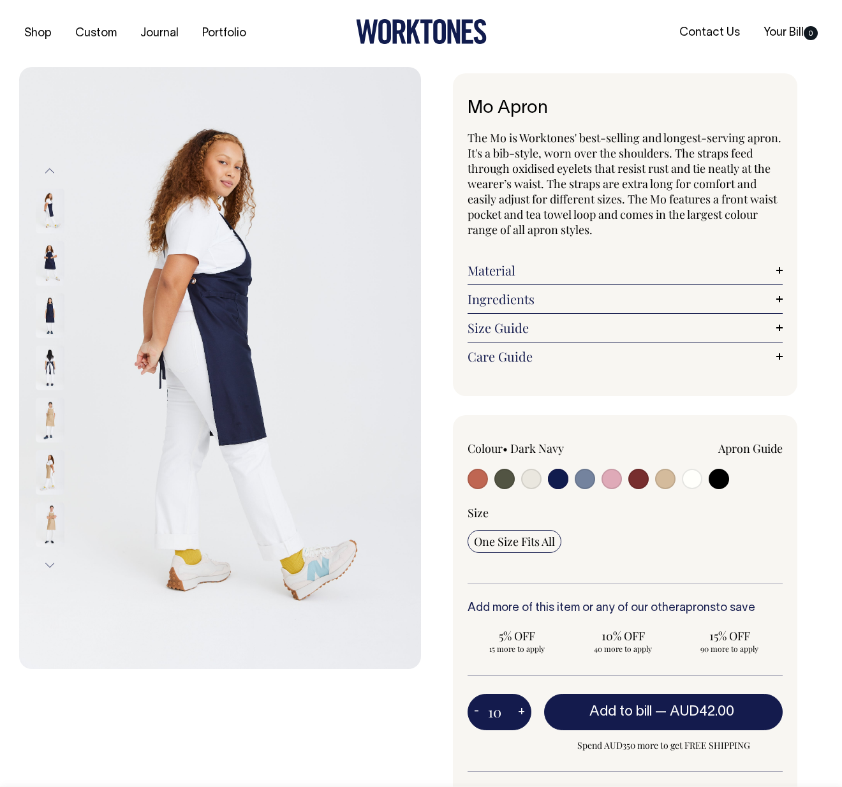
type input "1"
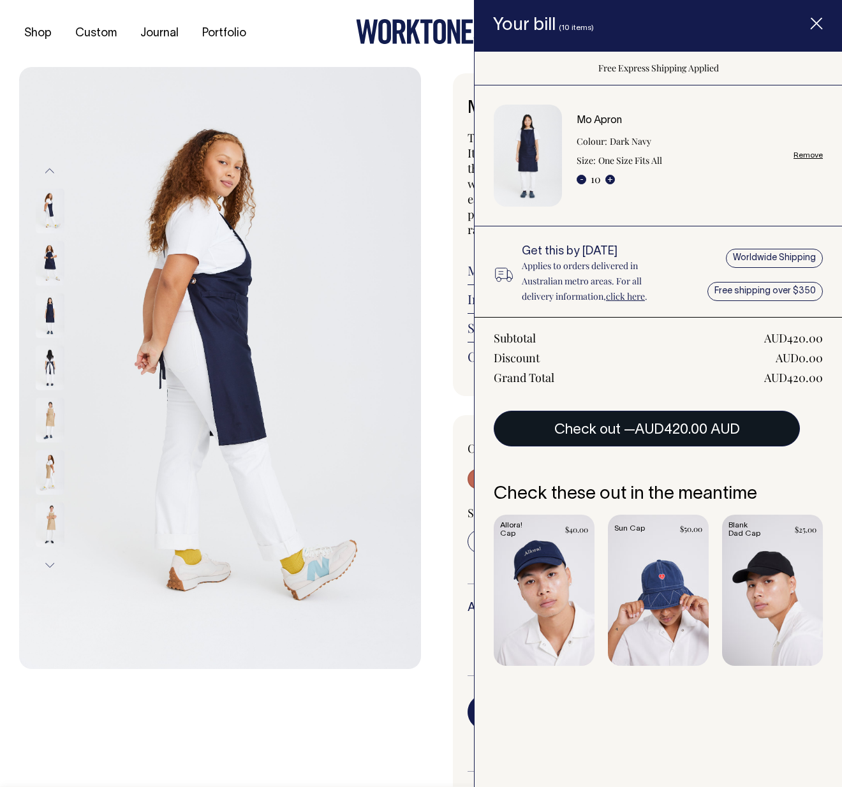
click at [661, 424] on span "AUD420.00 AUD" at bounding box center [687, 430] width 105 height 13
